Goal: Task Accomplishment & Management: Manage account settings

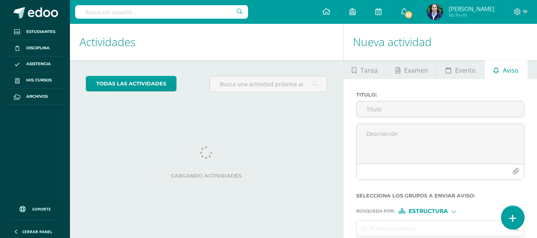
click at [510, 220] on icon at bounding box center [512, 218] width 7 height 9
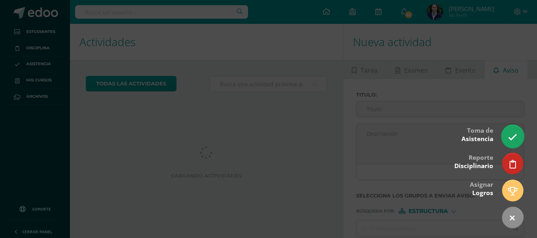
click at [516, 136] on icon at bounding box center [512, 137] width 9 height 9
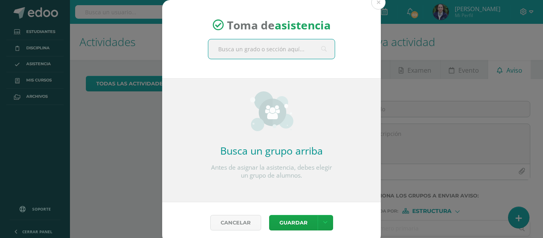
click at [219, 51] on input "text" at bounding box center [271, 48] width 126 height 19
type input "quinto"
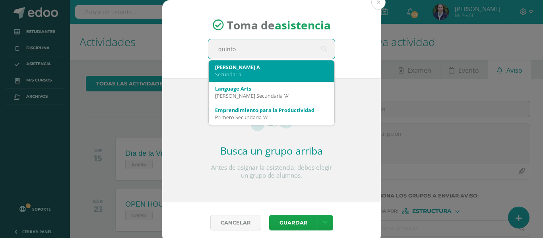
click at [239, 79] on div "Quinto Bachillerato A Secundaria" at bounding box center [271, 70] width 113 height 21
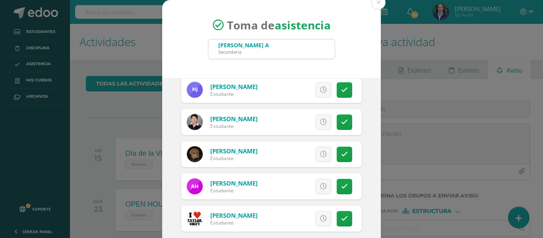
scroll to position [199, 0]
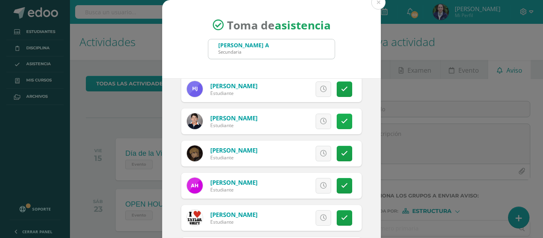
click at [341, 122] on icon at bounding box center [344, 121] width 7 height 7
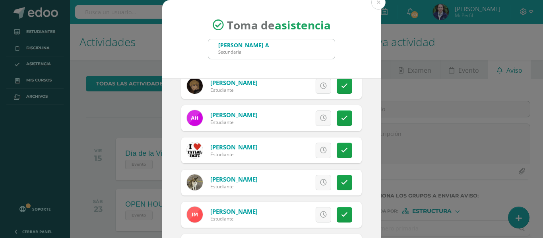
scroll to position [278, 0]
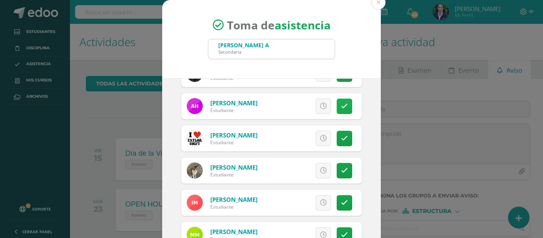
click at [337, 105] on link at bounding box center [344, 106] width 15 height 15
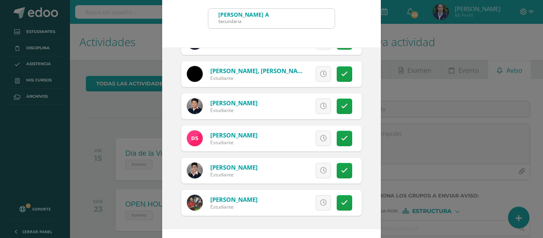
scroll to position [62, 0]
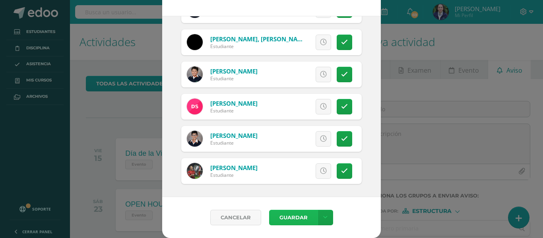
click at [288, 222] on button "Guardar" at bounding box center [293, 217] width 48 height 15
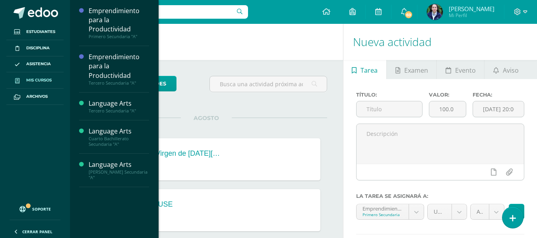
click at [37, 78] on span "Mis cursos" at bounding box center [38, 80] width 25 height 6
click at [109, 192] on span "Actividades" at bounding box center [112, 192] width 31 height 8
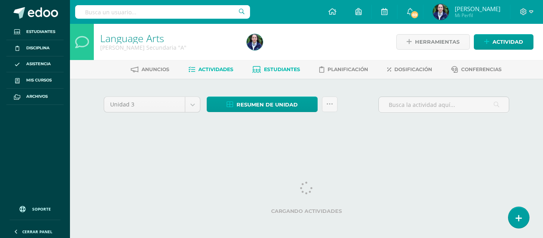
click at [277, 72] on link "Estudiantes" at bounding box center [276, 69] width 48 height 13
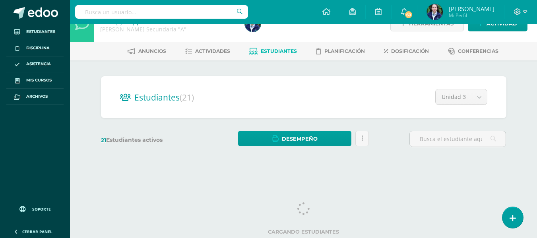
click at [271, 124] on div "Estudiantes (21) Unidad 3 Unidad 2 Unidad 1 Unidad 3 Unidad 4 21 Estudiantes ac…" at bounding box center [304, 115] width 412 height 78
click at [296, 129] on div "Estudiantes (21) Unidad 3 Unidad 2 Unidad 1 Unidad 3 Unidad 4 21 Estudiantes ac…" at bounding box center [304, 115] width 412 height 78
click at [265, 118] on div "Estudiantes (21) Unidad 3 Unidad 2 Unidad 1 Unidad 3 Unidad 4 21 Estudiantes ac…" at bounding box center [304, 115] width 412 height 78
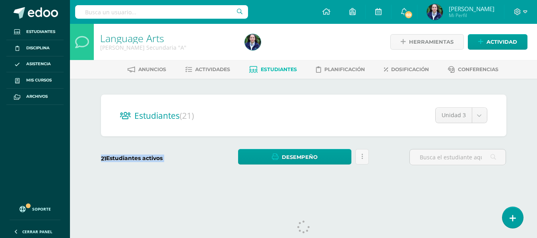
click at [245, 90] on div "Estudiantes (21) Unidad 3 Unidad 2 Unidad 1 Unidad 3 Unidad 4 21 Estudiantes ac…" at bounding box center [303, 134] width 437 height 110
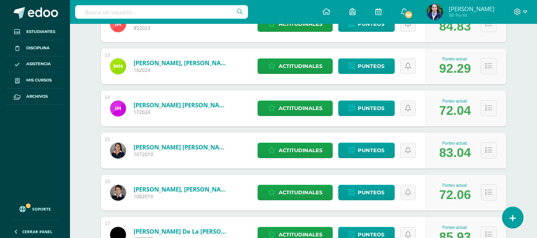
scroll to position [559, 0]
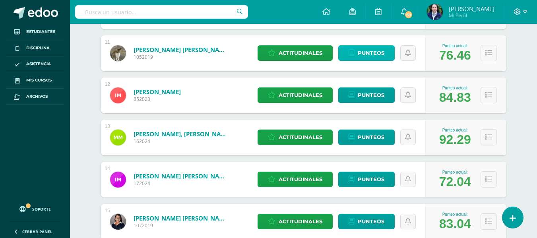
click at [360, 54] on span "Punteos" at bounding box center [371, 53] width 27 height 15
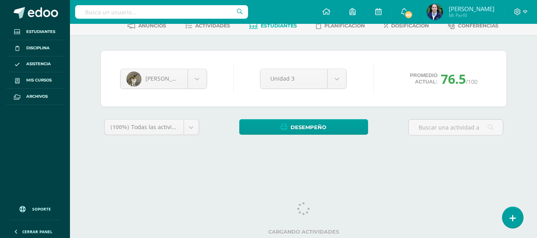
click at [377, 44] on div "[PERSON_NAME] [PERSON_NAME] Marco de [PERSON_NAME] [PERSON_NAME] [PERSON_NAME] …" at bounding box center [303, 103] width 437 height 136
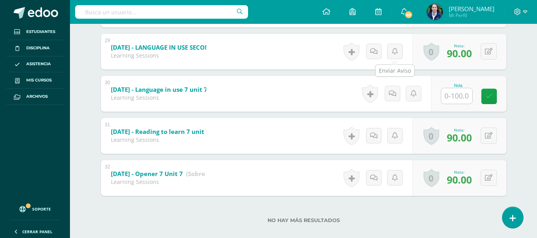
scroll to position [933, 0]
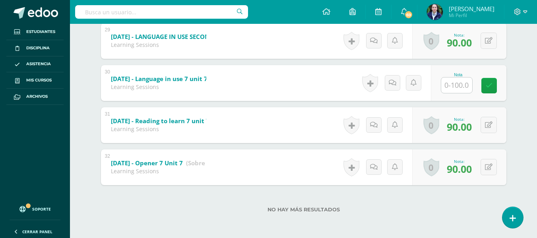
click at [452, 83] on input "text" at bounding box center [456, 84] width 31 height 15
type input "80"
click at [495, 85] on icon at bounding box center [494, 85] width 7 height 7
